Goal: Information Seeking & Learning: Check status

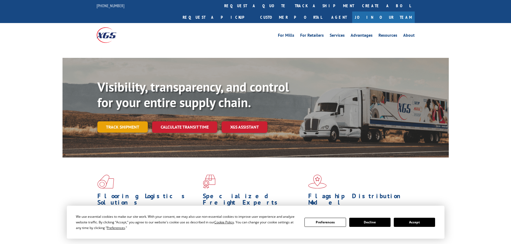
click at [131, 122] on link "Track shipment" at bounding box center [122, 127] width 50 height 11
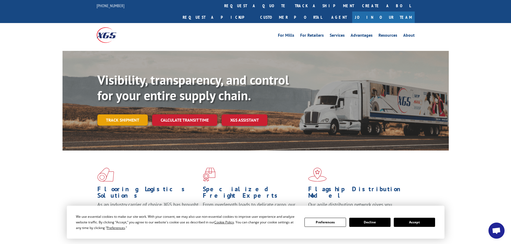
click at [124, 115] on link "Track shipment" at bounding box center [122, 120] width 50 height 11
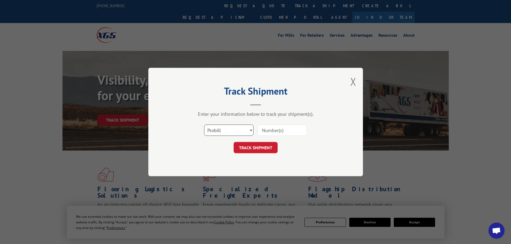
click at [237, 134] on select "Select category... Probill BOL PO" at bounding box center [228, 130] width 49 height 11
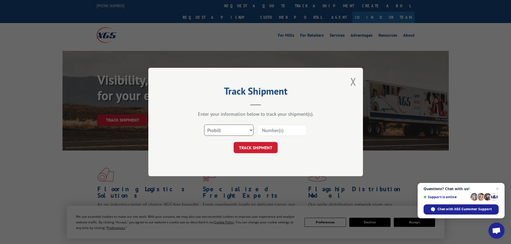
select select "po"
click at [204, 125] on select "Select category... Probill BOL PO" at bounding box center [228, 130] width 49 height 11
click at [272, 124] on div "Select category... Probill BOL PO" at bounding box center [255, 131] width 161 height 18
click at [274, 131] on input at bounding box center [282, 130] width 49 height 11
paste input "52513061"
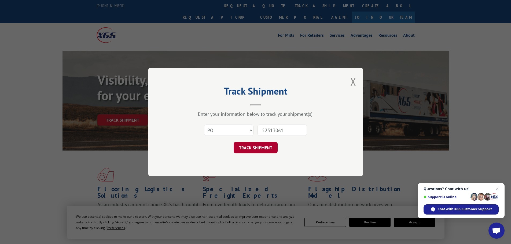
type input "52513061"
click at [262, 147] on button "TRACK SHIPMENT" at bounding box center [256, 147] width 44 height 11
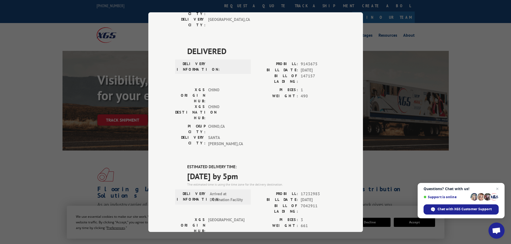
scroll to position [125, 0]
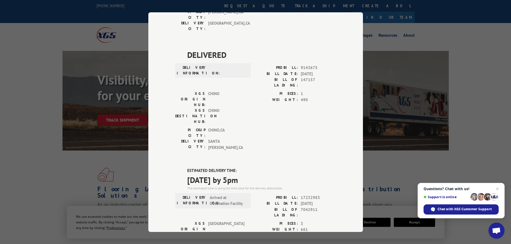
drag, startPoint x: 186, startPoint y: 115, endPoint x: 259, endPoint y: 115, distance: 73.3
click at [259, 174] on span "[DATE] by 5pm" at bounding box center [261, 180] width 149 height 12
copy span "[DATE] by 5pm"
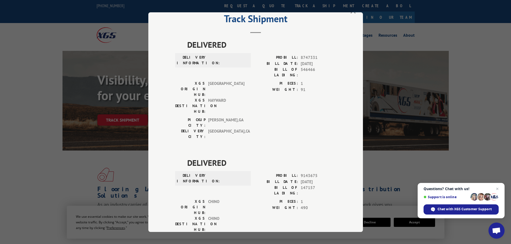
scroll to position [0, 0]
